Goal: Task Accomplishment & Management: Use online tool/utility

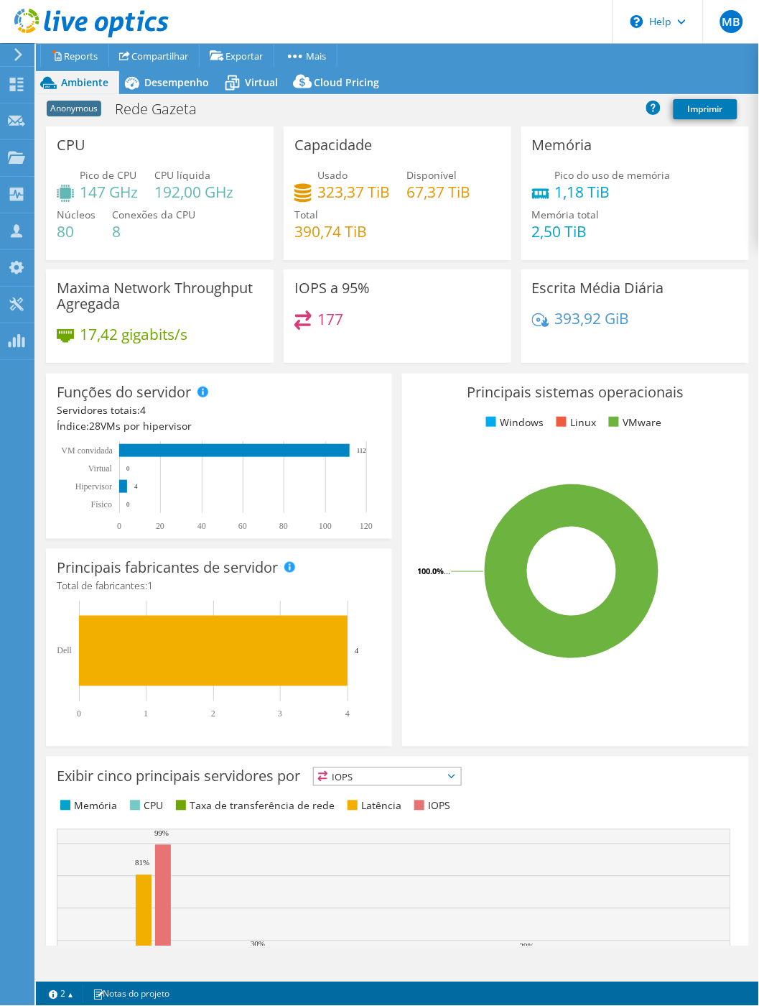
select select "USD"
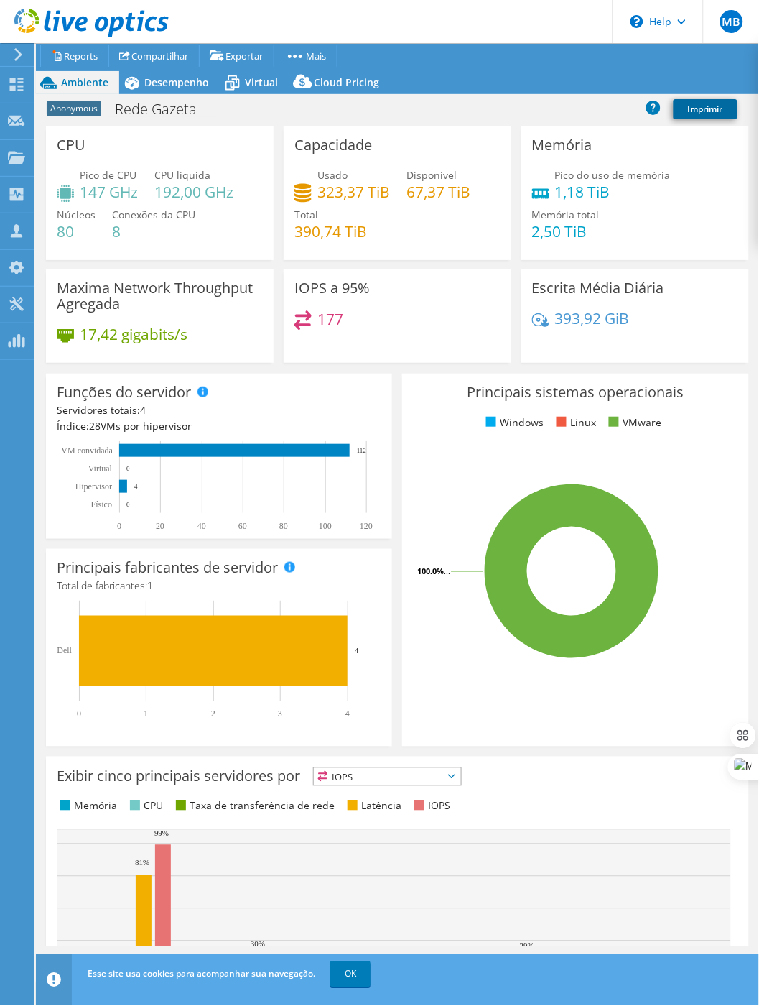
click at [710, 110] on link "Imprimir" at bounding box center [706, 109] width 64 height 20
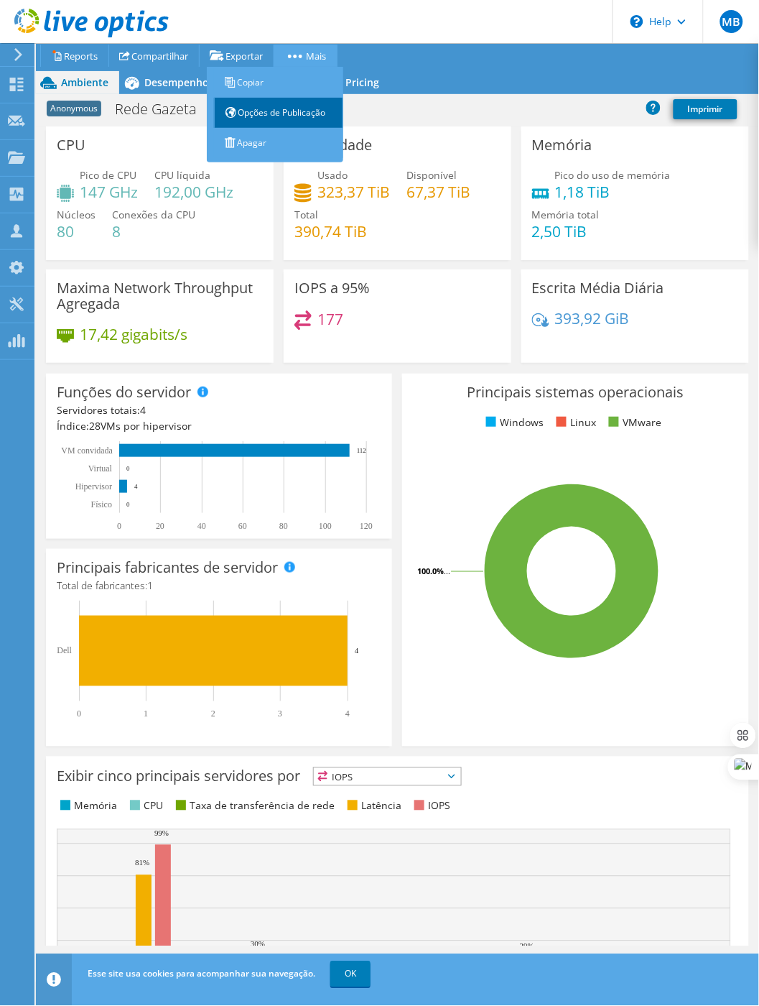
click at [282, 112] on link "Opções de Publicação" at bounding box center [278, 113] width 129 height 30
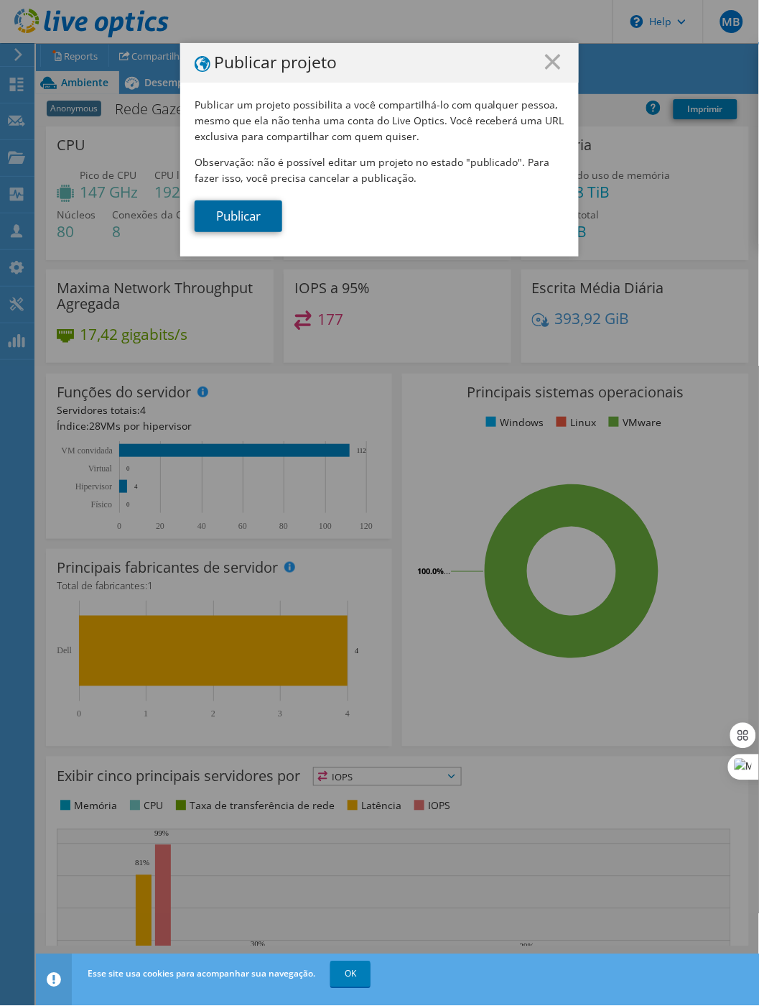
click at [241, 213] on link "Publicar" at bounding box center [239, 216] width 88 height 32
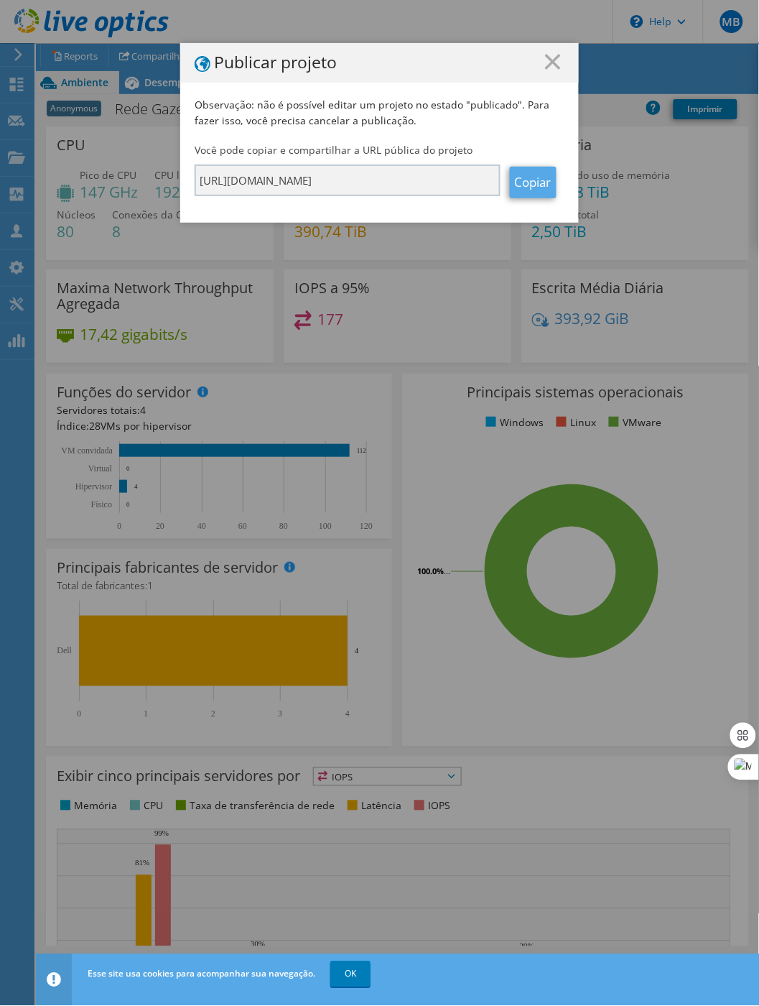
click at [530, 180] on link "Copiar" at bounding box center [533, 183] width 47 height 32
click at [533, 183] on link "Copiar" at bounding box center [533, 183] width 47 height 32
click at [552, 61] on line at bounding box center [553, 62] width 14 height 14
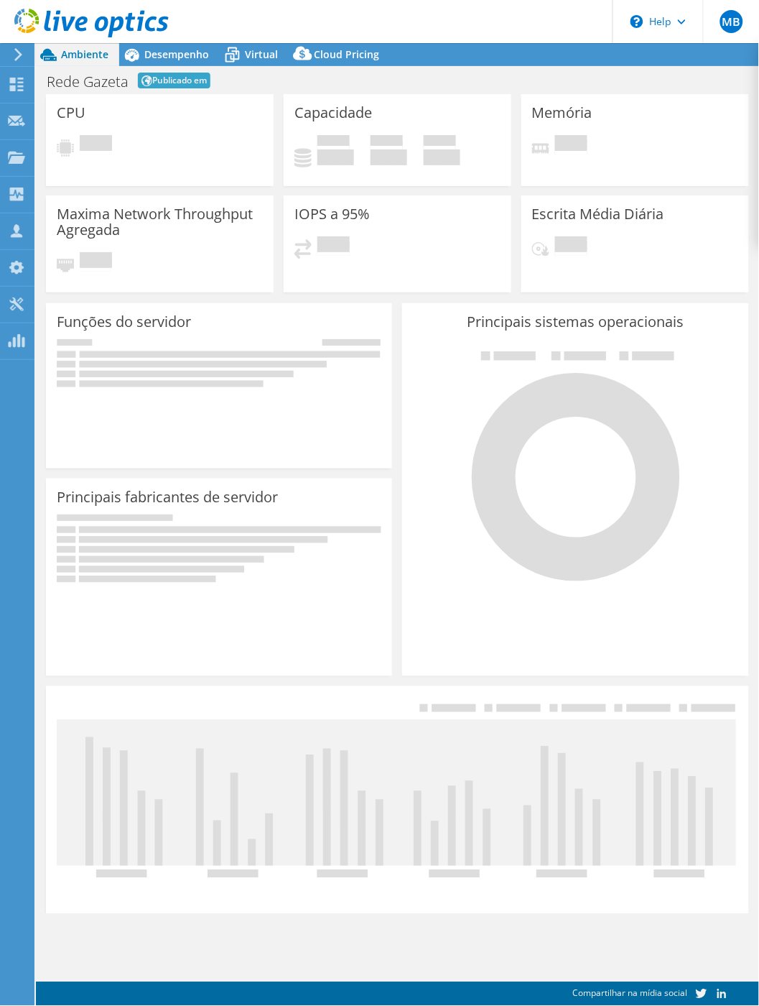
select select "USD"
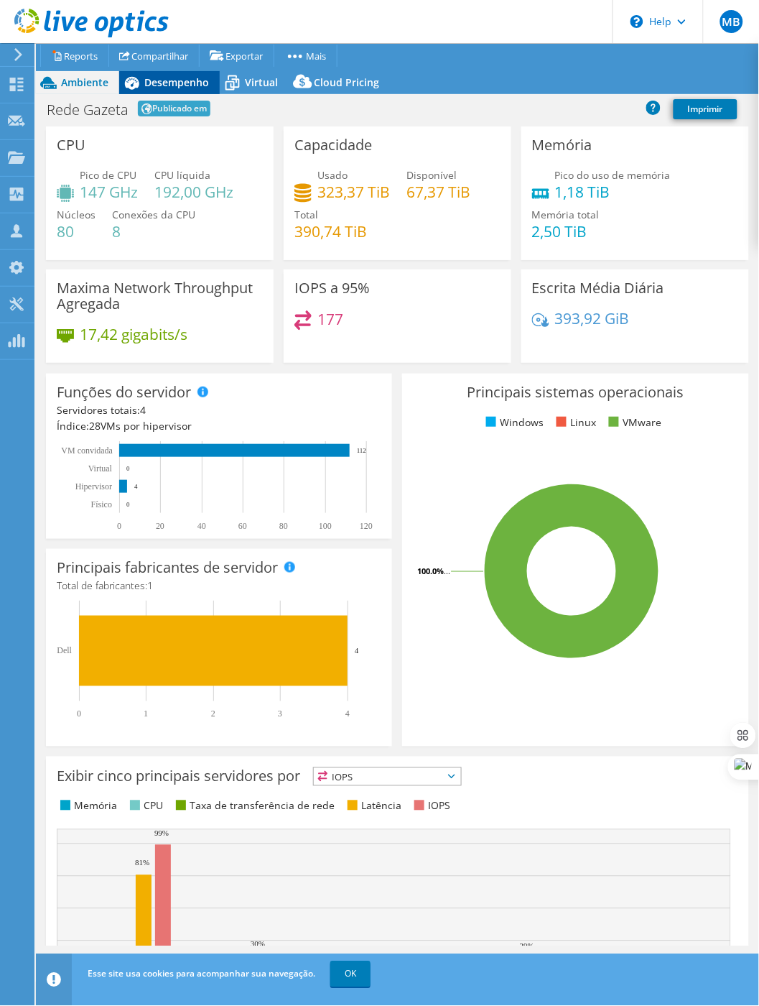
click at [157, 83] on span "Desempenho" at bounding box center [176, 82] width 65 height 14
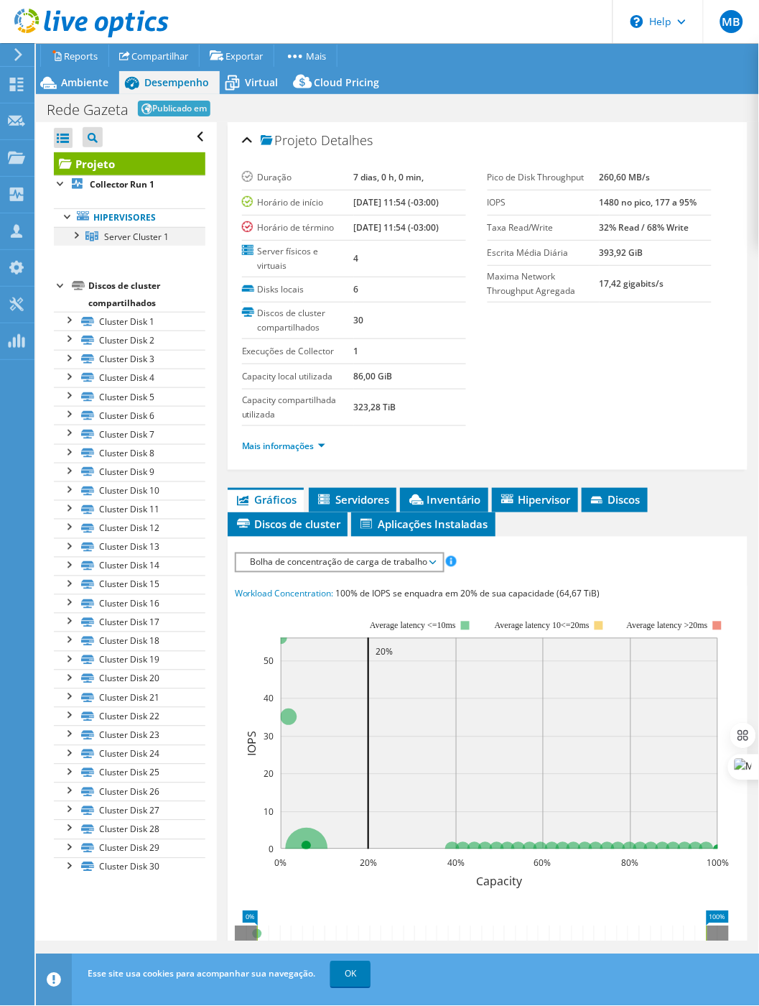
click at [73, 238] on div at bounding box center [75, 234] width 14 height 14
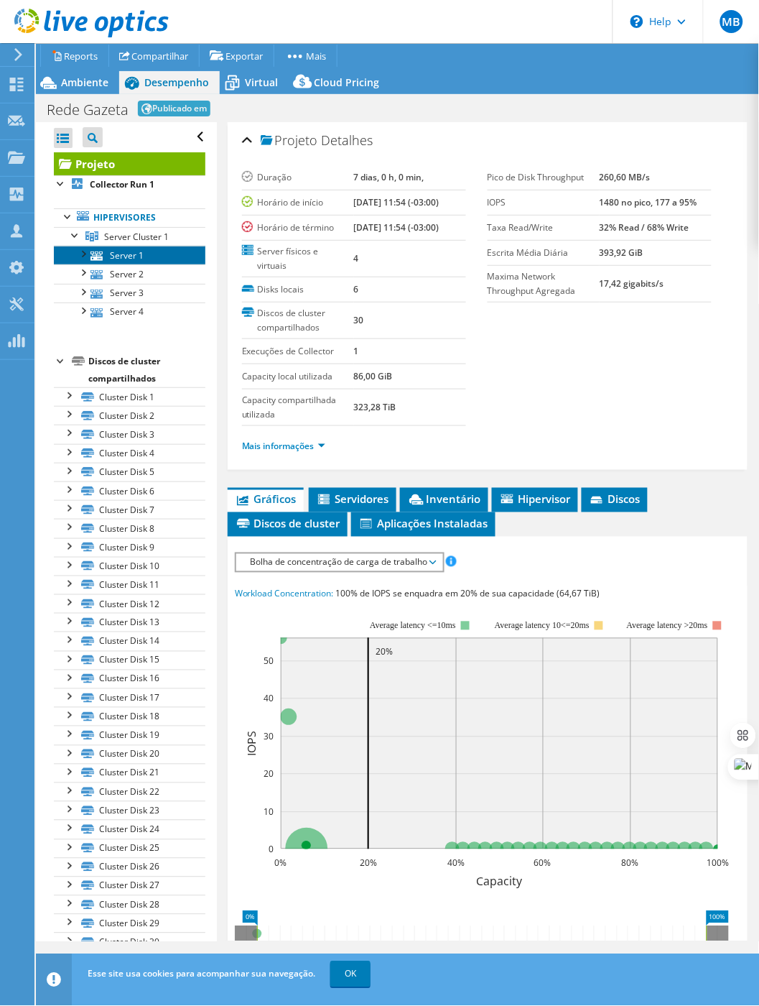
click at [131, 254] on link "Server 1" at bounding box center [130, 255] width 152 height 19
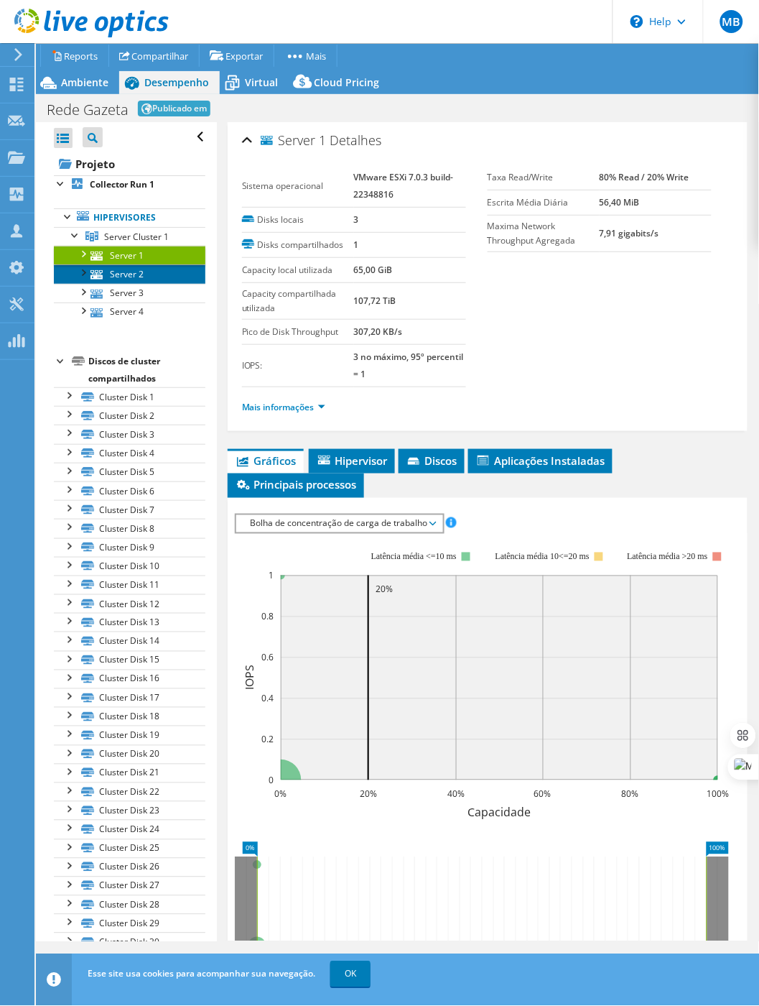
click at [121, 275] on link "Server 2" at bounding box center [130, 273] width 152 height 19
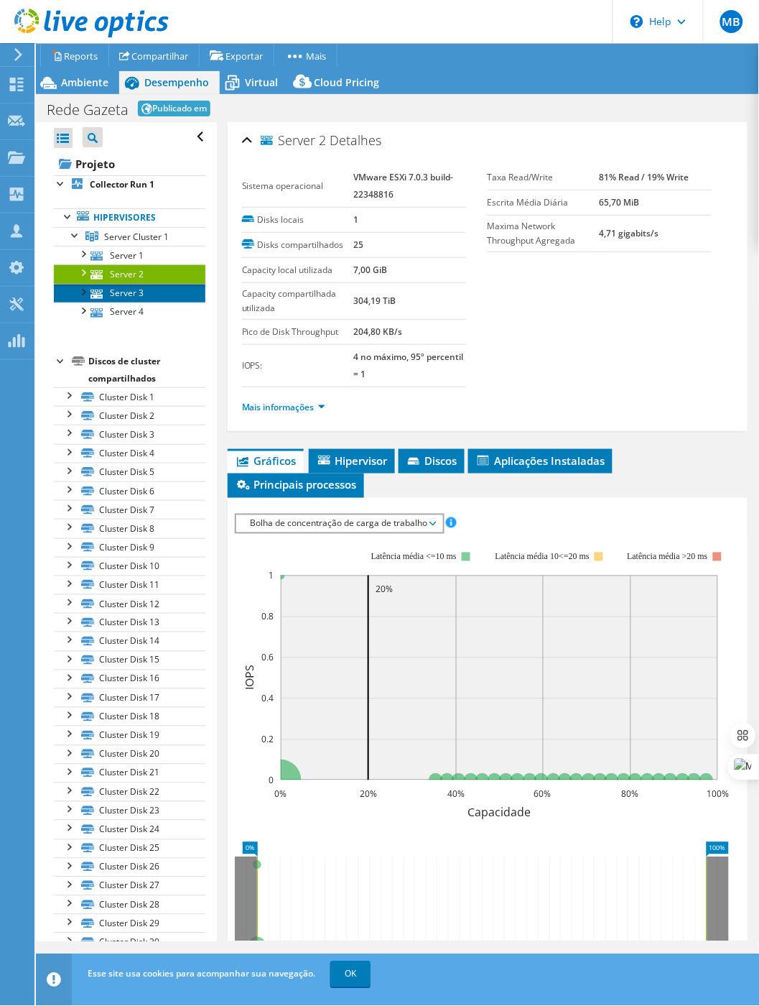
click at [123, 294] on link "Server 3" at bounding box center [130, 293] width 152 height 19
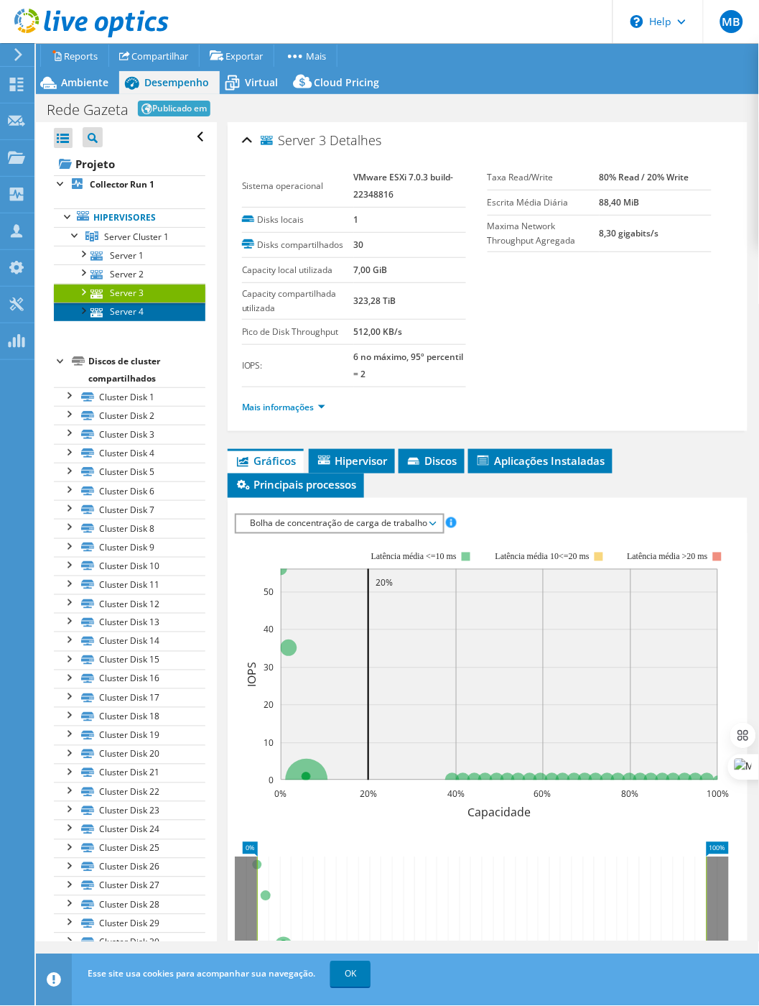
click at [120, 313] on link "Server 4" at bounding box center [130, 311] width 152 height 19
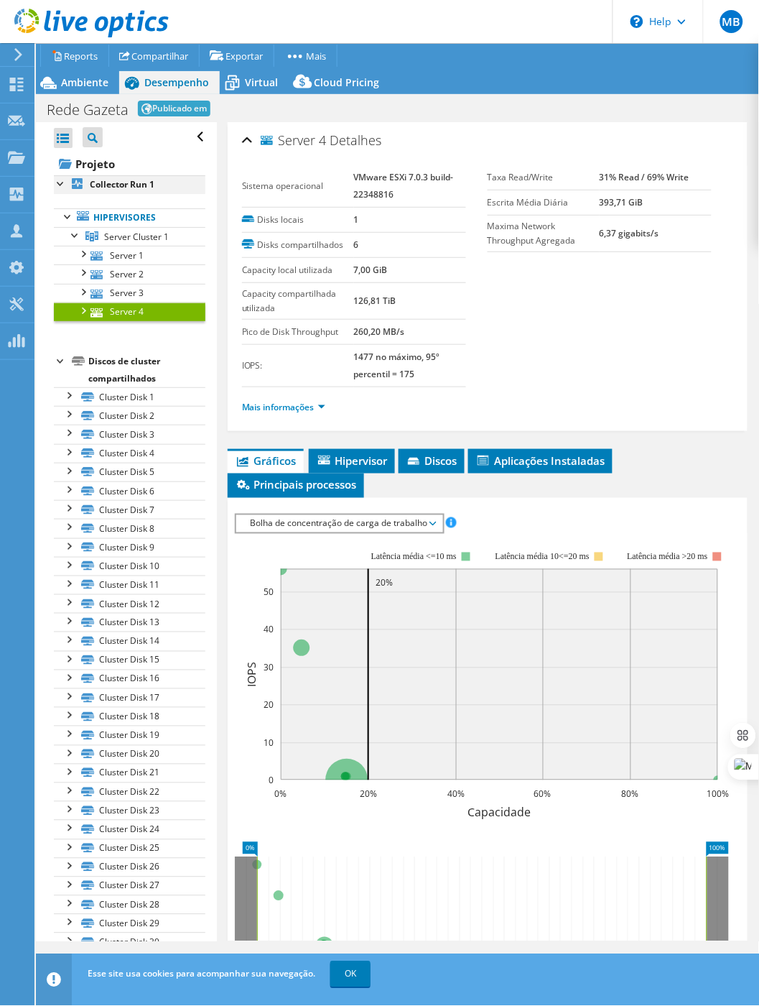
click at [60, 184] on div at bounding box center [61, 182] width 14 height 14
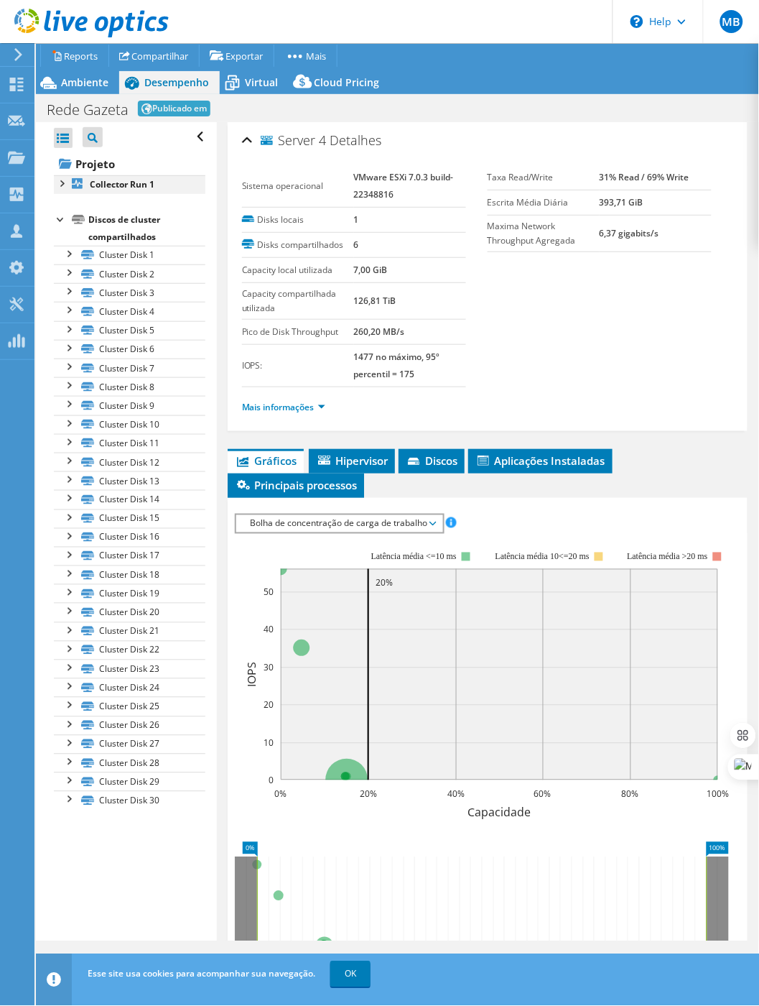
click at [60, 184] on div at bounding box center [61, 182] width 14 height 14
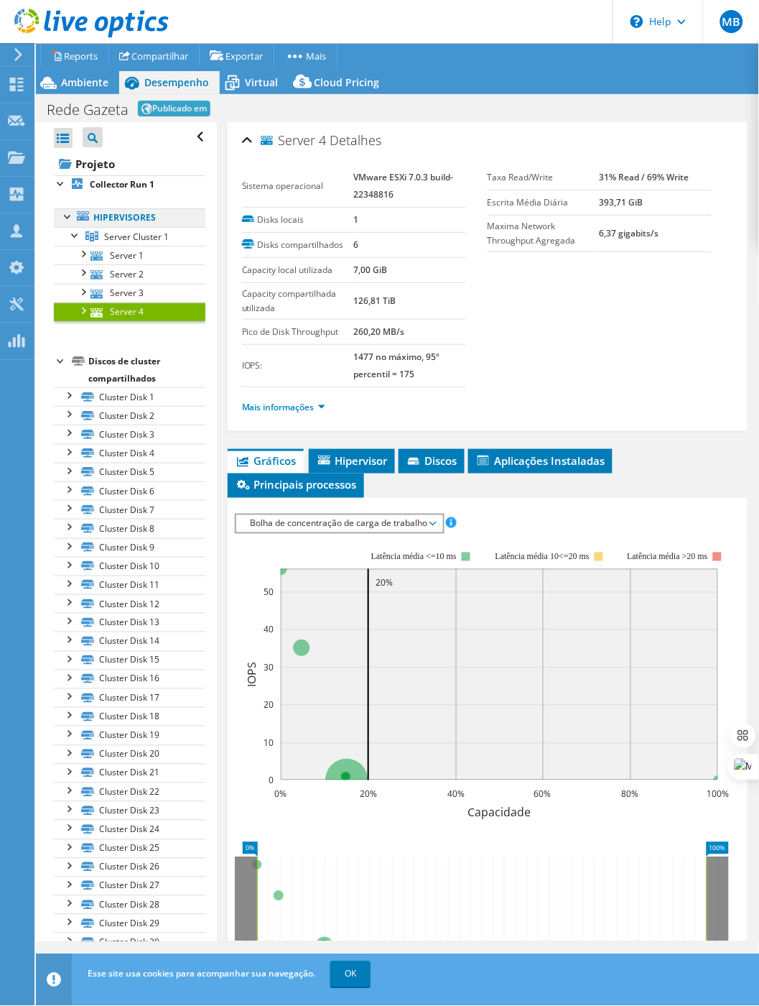
click at [115, 222] on link "Hipervisores" at bounding box center [130, 217] width 152 height 19
click at [81, 216] on icon at bounding box center [83, 215] width 12 height 9
click at [66, 218] on div at bounding box center [68, 215] width 14 height 14
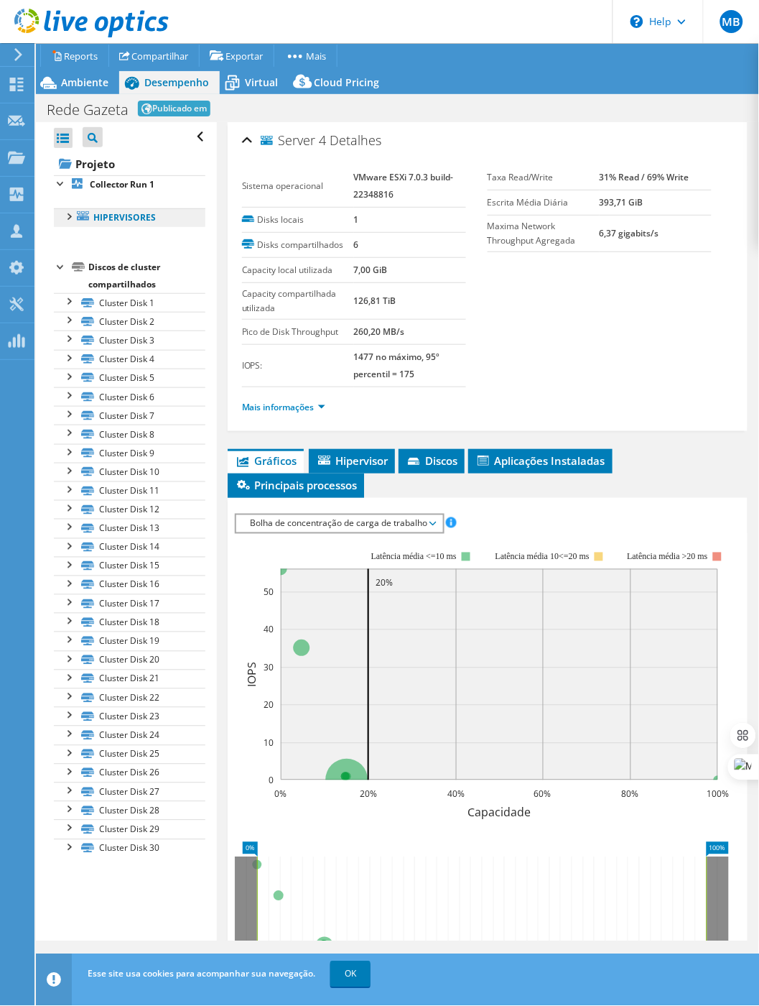
click at [120, 217] on link "Hipervisores" at bounding box center [130, 217] width 152 height 19
click at [254, 83] on span "Virtual" at bounding box center [261, 82] width 33 height 14
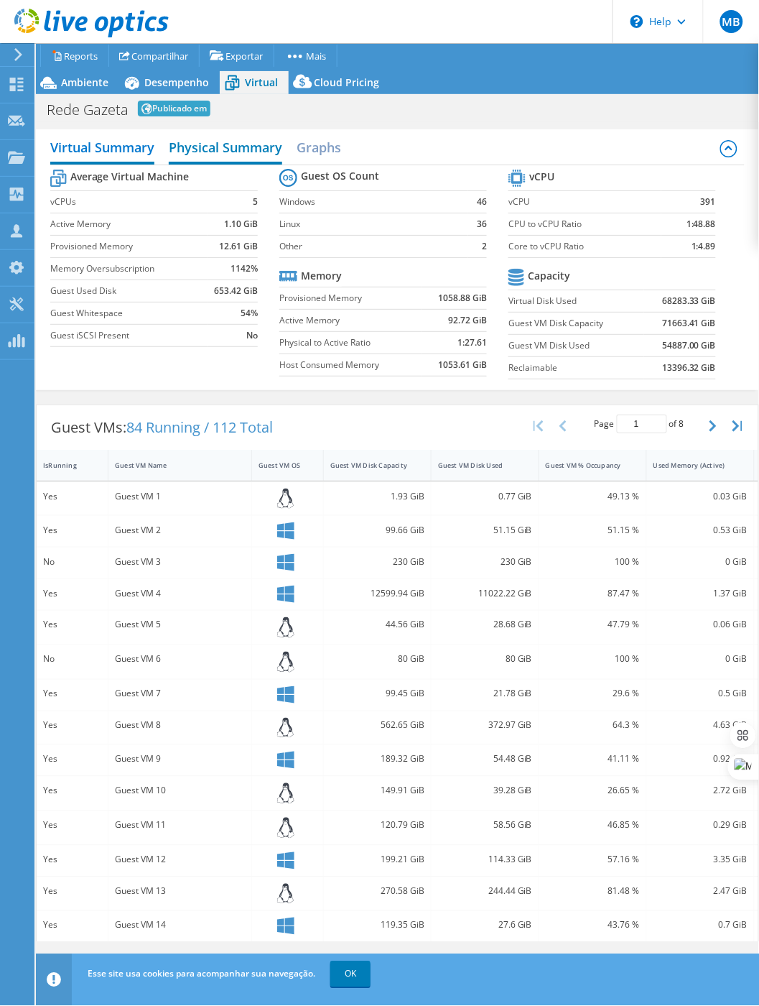
click at [228, 143] on h2 "Physical Summary" at bounding box center [225, 149] width 113 height 32
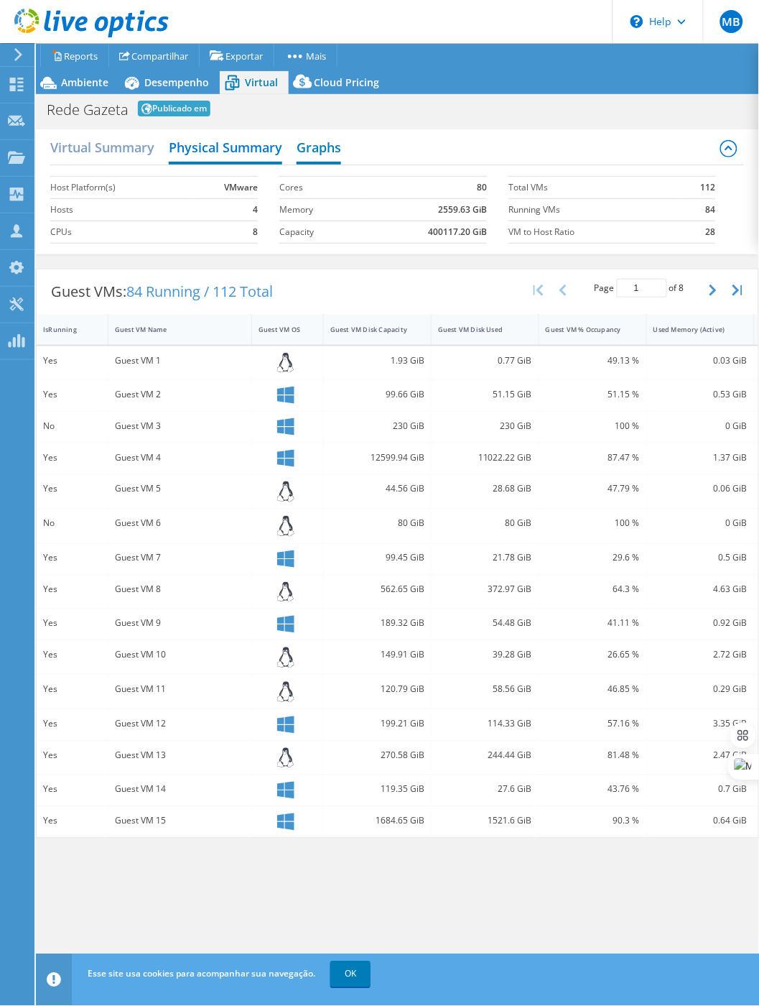
click at [324, 146] on h2 "Graphs" at bounding box center [319, 149] width 45 height 32
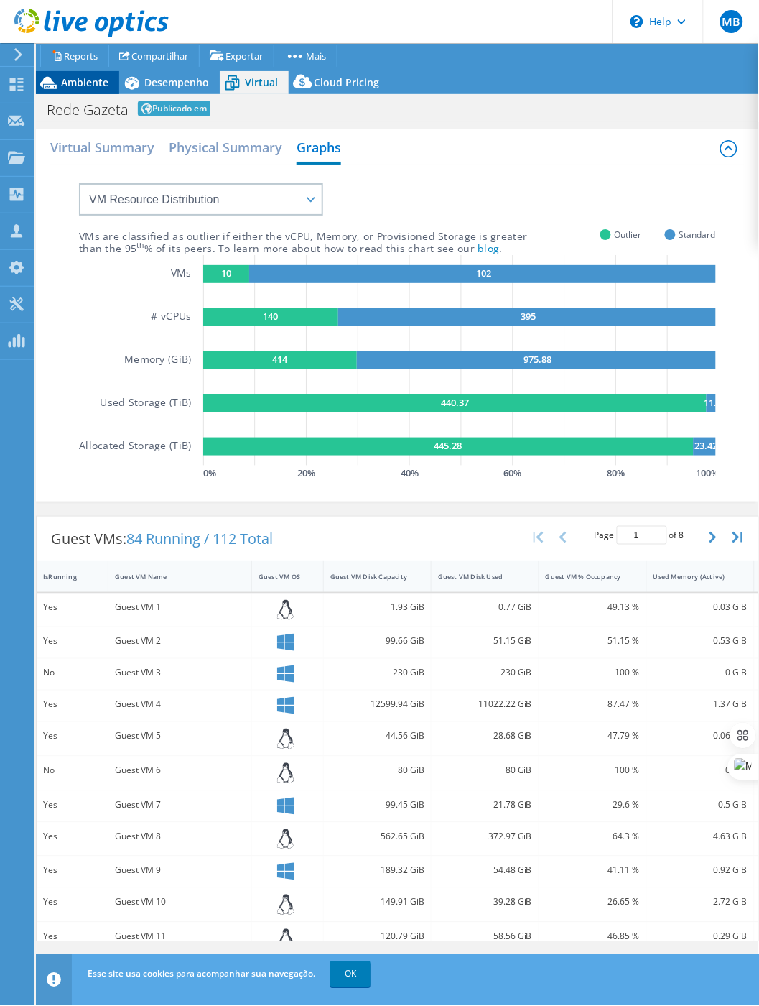
click at [72, 80] on span "Ambiente" at bounding box center [84, 82] width 47 height 14
